Goal: Task Accomplishment & Management: Understand process/instructions

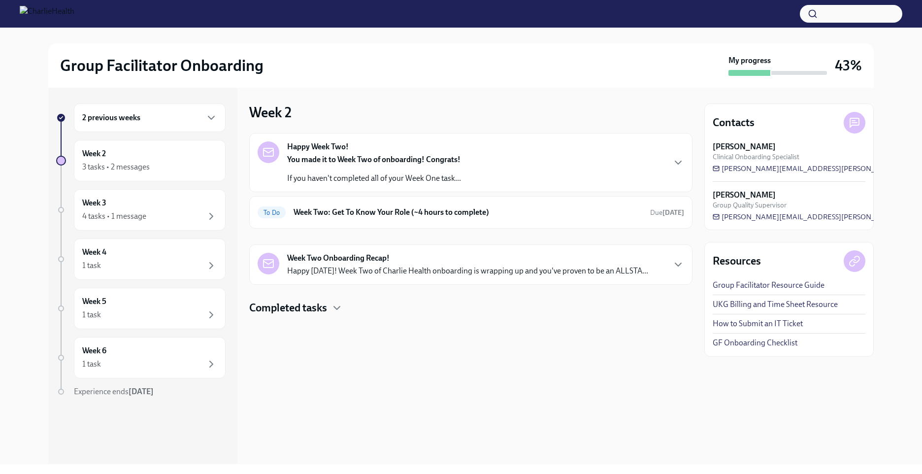
click at [150, 117] on div "2 previous weeks" at bounding box center [149, 118] width 135 height 12
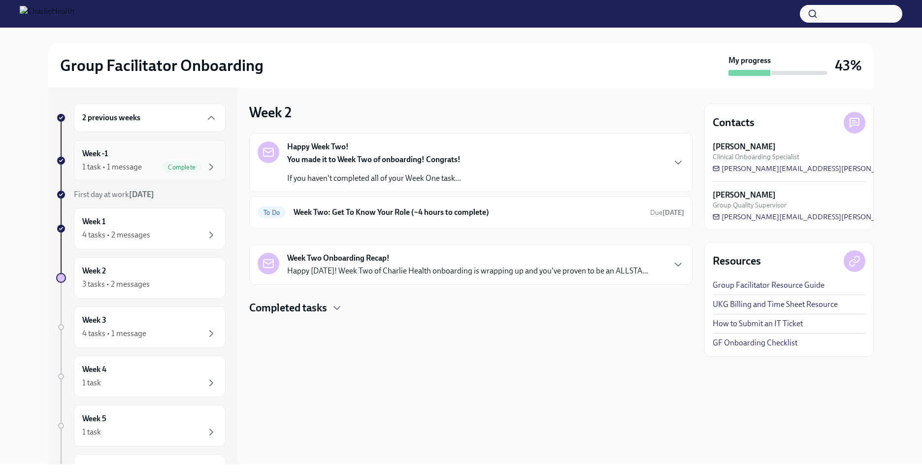
click at [133, 163] on div "1 task • 1 message" at bounding box center [112, 167] width 60 height 11
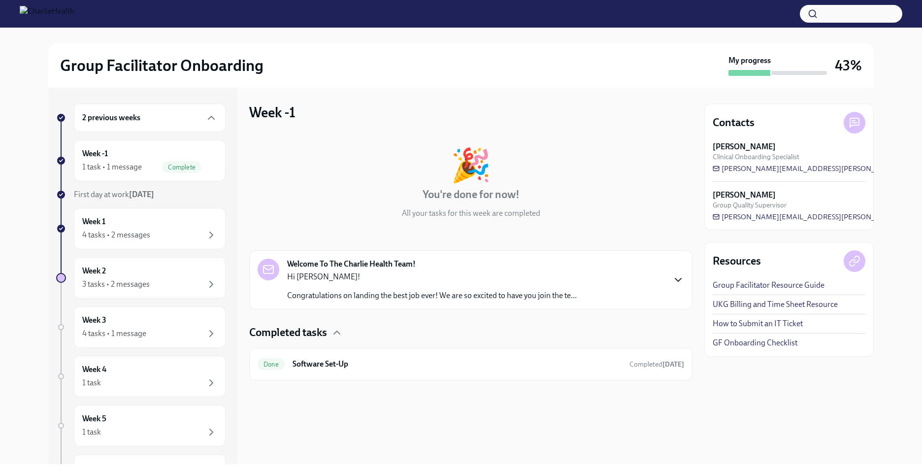
click at [676, 277] on icon "button" at bounding box center [678, 280] width 12 height 12
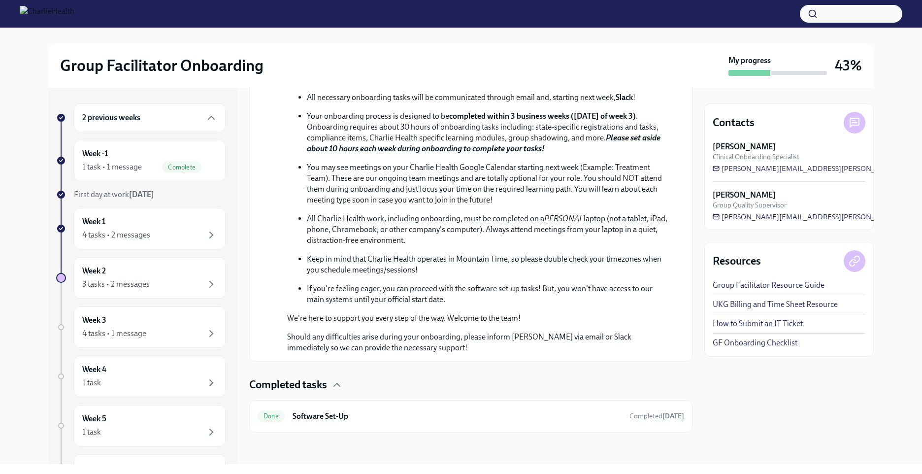
scroll to position [420, 0]
click at [388, 414] on h6 "Software Set-Up" at bounding box center [457, 416] width 329 height 11
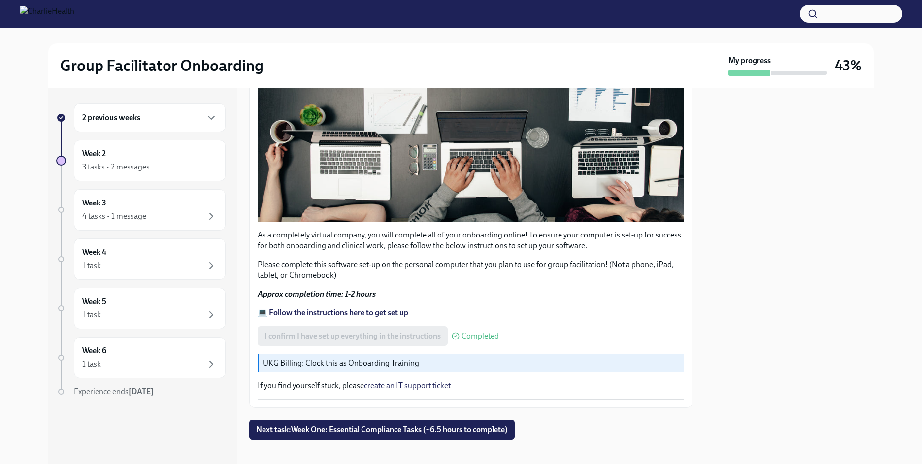
scroll to position [254, 0]
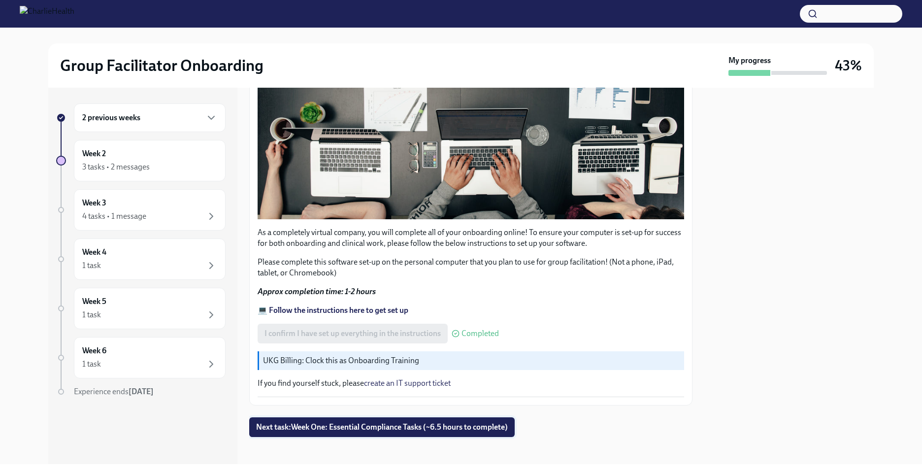
click at [394, 424] on span "Next task : Week One: Essential Compliance Tasks (~6.5 hours to complete)" at bounding box center [382, 427] width 252 height 10
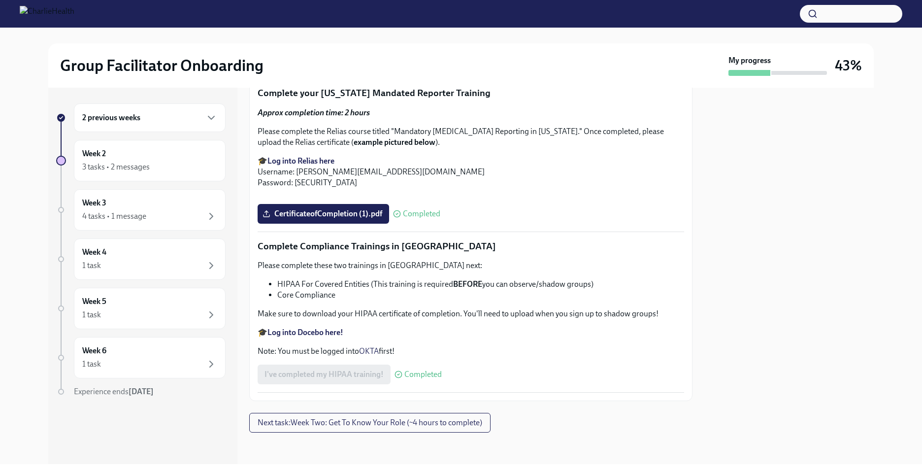
scroll to position [2277, 0]
